Goal: Find specific page/section: Find specific page/section

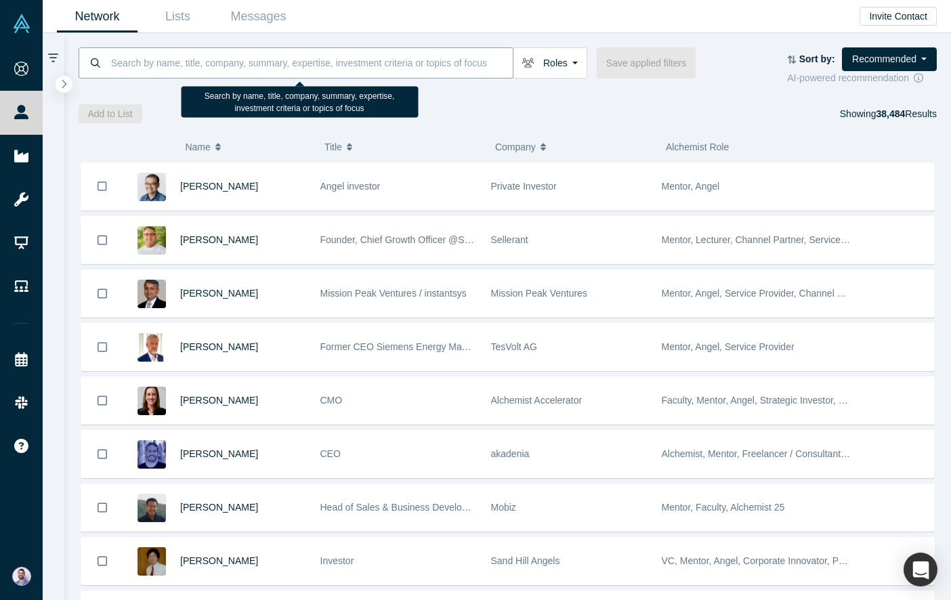
click at [199, 61] on input at bounding box center [311, 63] width 403 height 32
